Goal: Find specific page/section: Find specific page/section

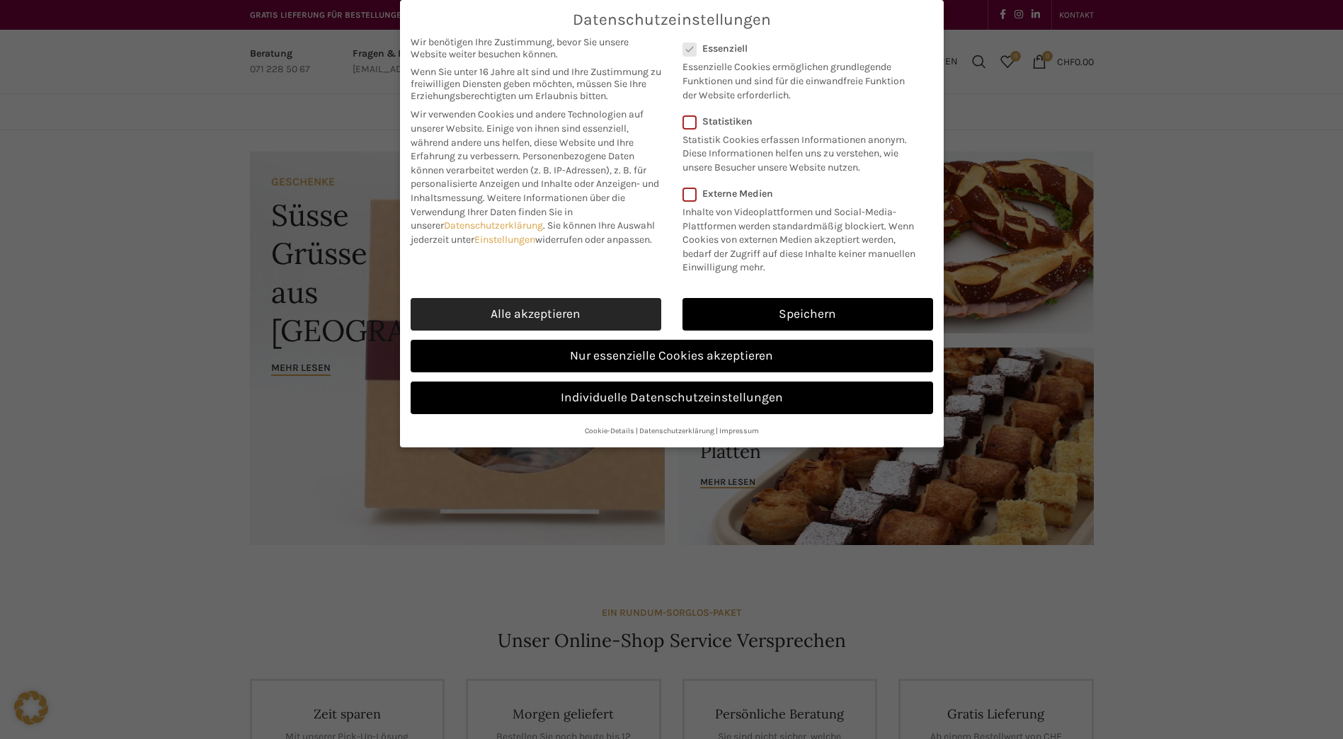
click at [491, 309] on link "Alle akzeptieren" at bounding box center [536, 314] width 251 height 33
checkbox input "true"
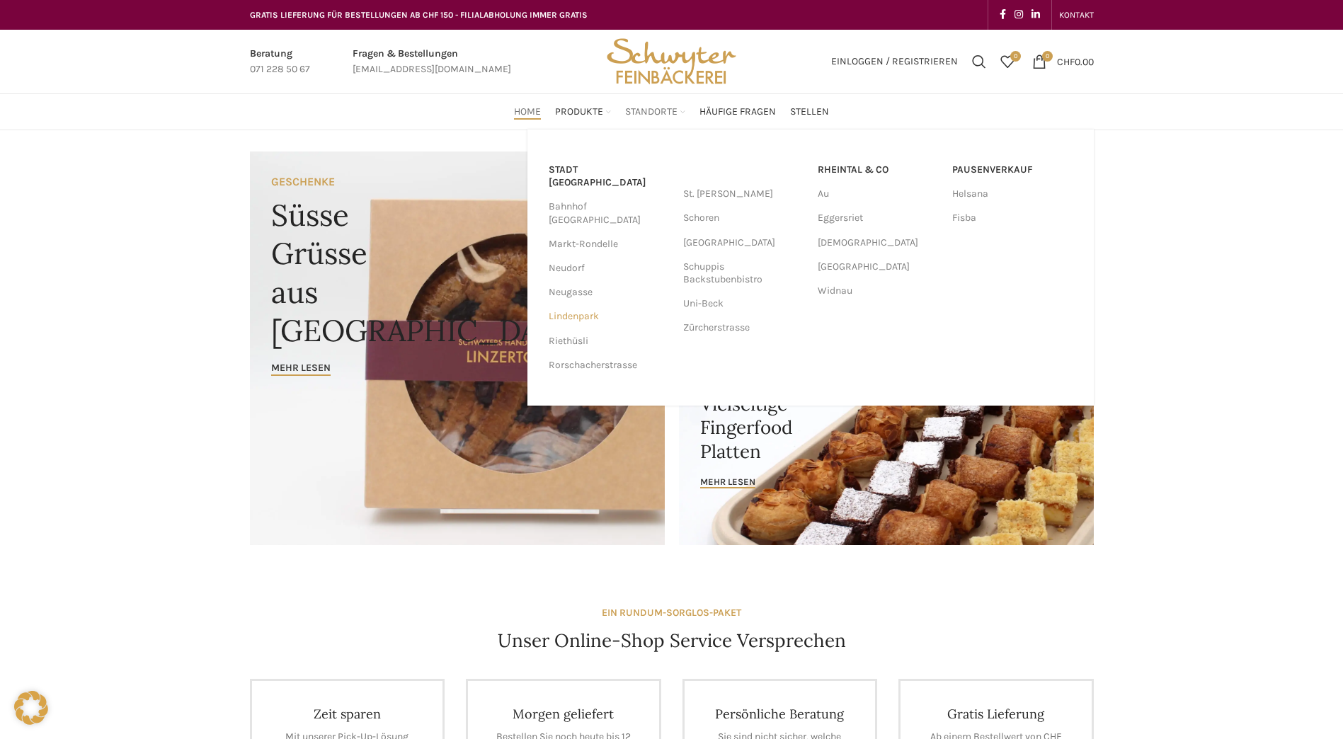
click at [567, 305] on link "Lindenpark" at bounding box center [609, 317] width 120 height 24
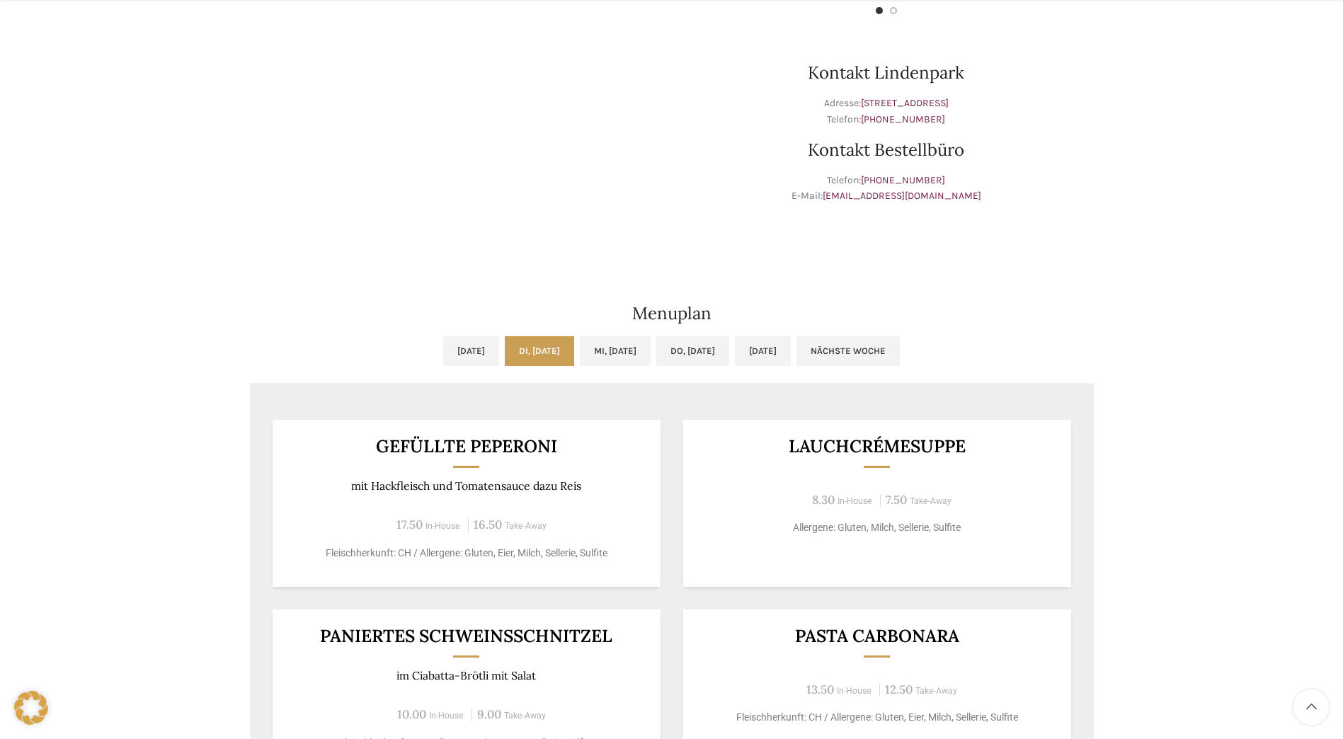
scroll to position [567, 0]
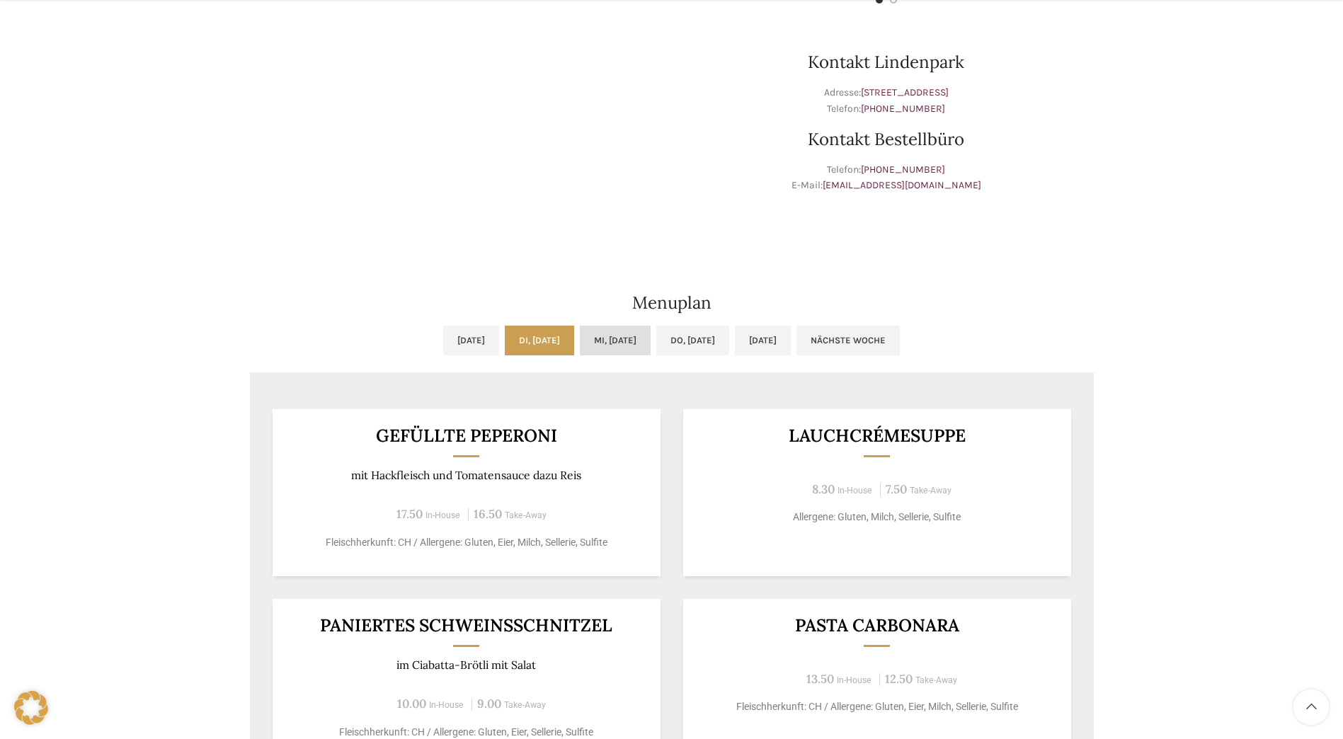
click at [606, 341] on link "Mi, 24.09.2025" at bounding box center [615, 341] width 71 height 30
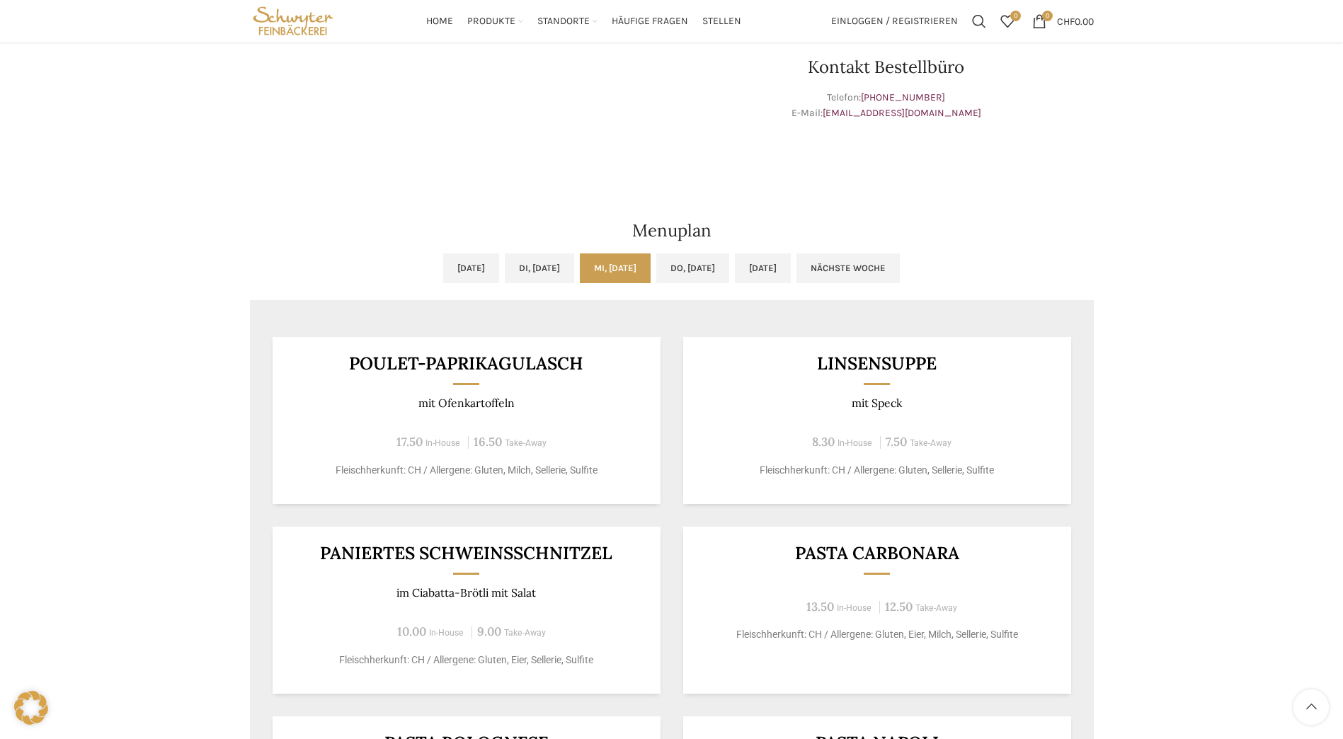
scroll to position [637, 0]
click at [697, 278] on link "Do, 25.09.2025" at bounding box center [692, 270] width 73 height 30
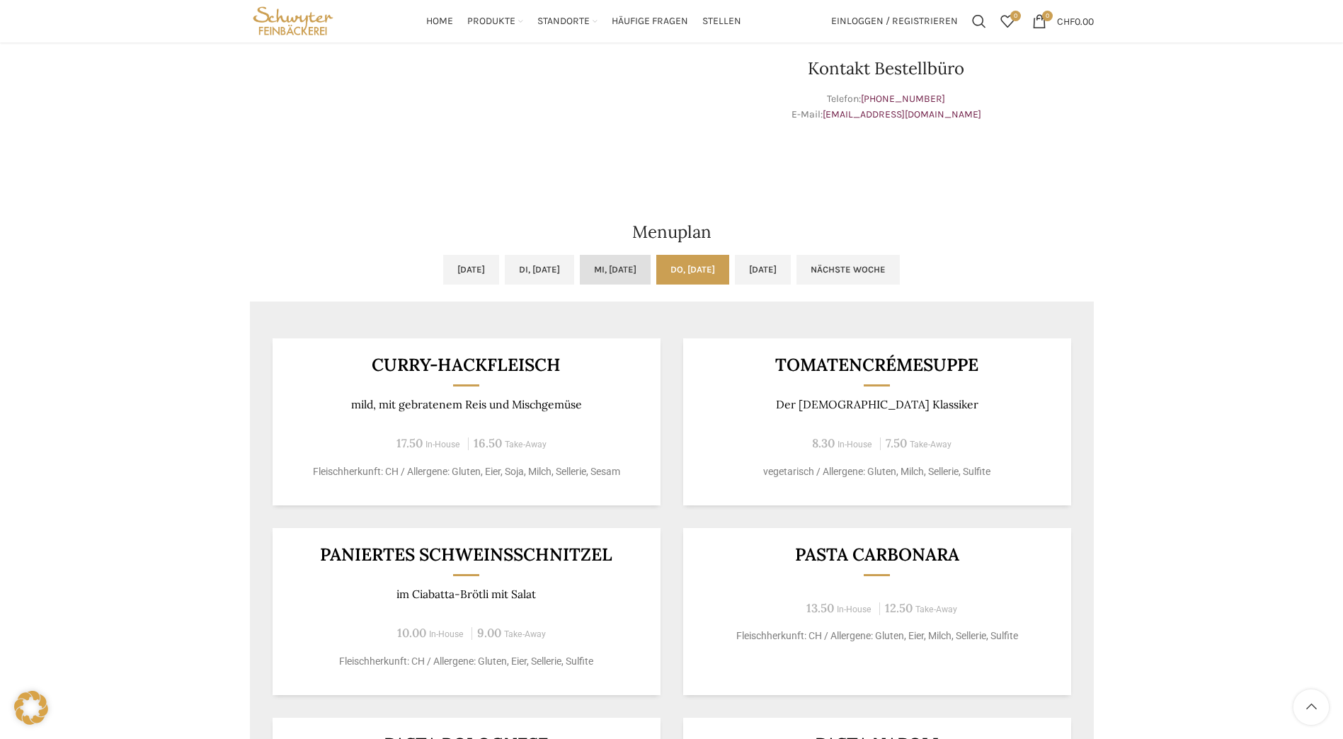
click at [606, 266] on link "Mi, 24.09.2025" at bounding box center [615, 270] width 71 height 30
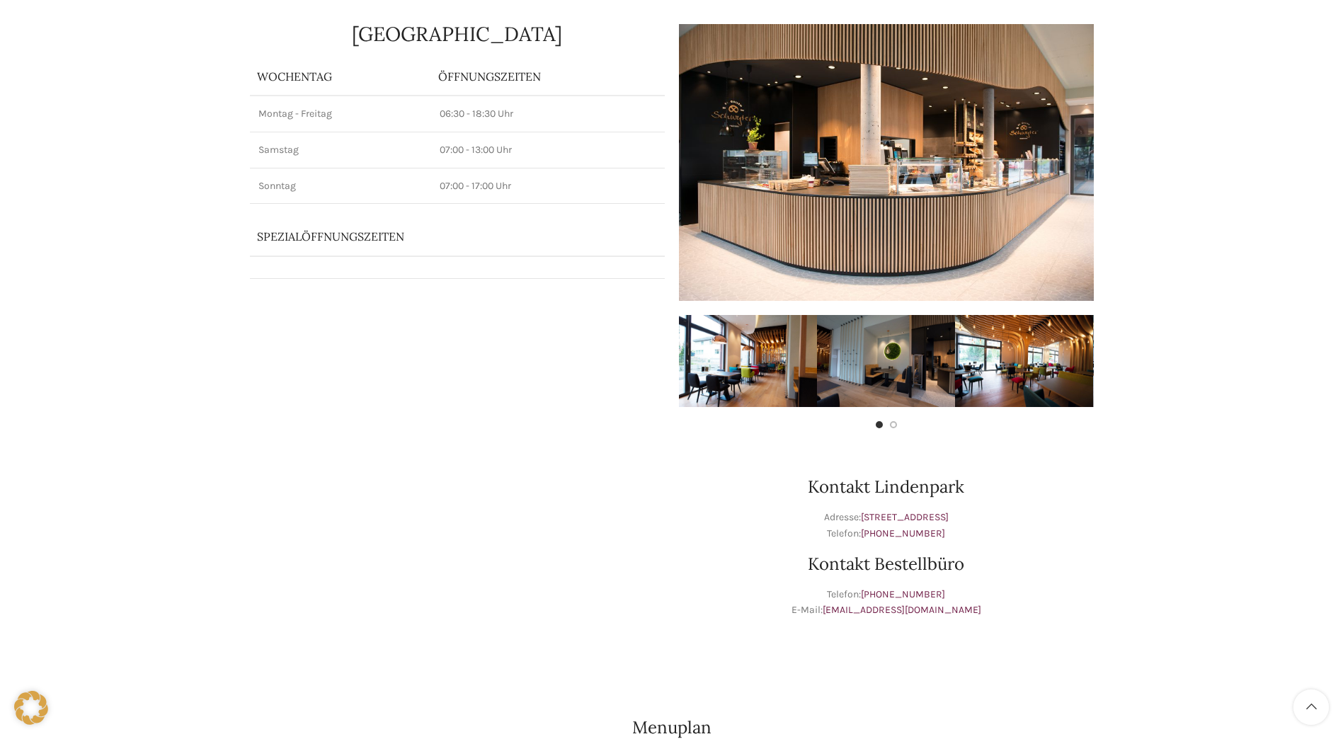
scroll to position [0, 0]
